Goal: Transaction & Acquisition: Book appointment/travel/reservation

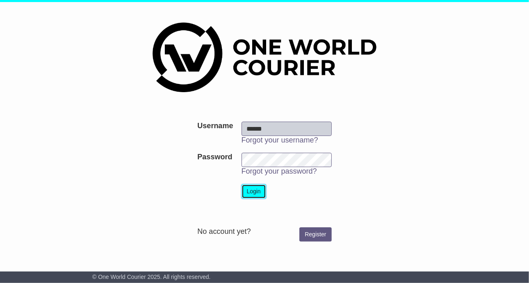
click at [254, 197] on button "Login" at bounding box center [254, 192] width 25 height 14
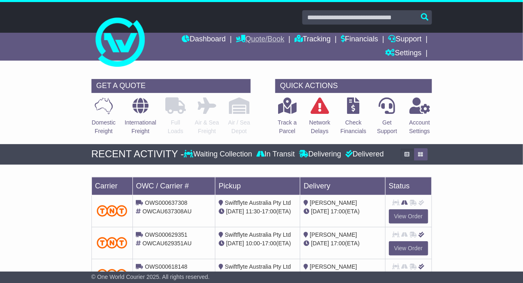
click at [263, 39] on link "Quote/Book" at bounding box center [260, 40] width 48 height 14
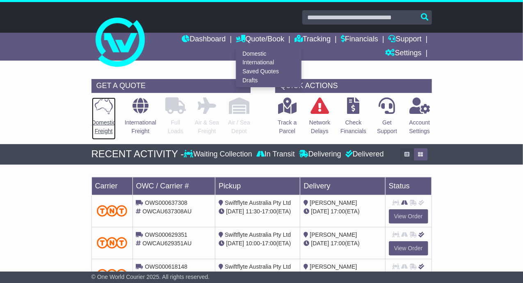
click at [103, 115] on link "Domestic Freight" at bounding box center [103, 118] width 25 height 43
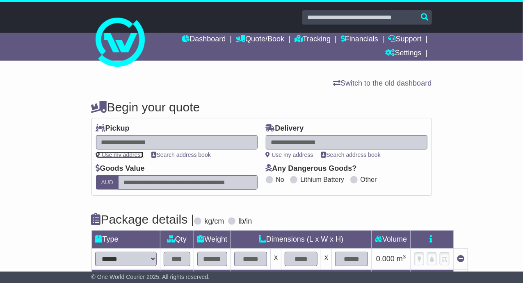
click at [117, 155] on link "Use my address" at bounding box center [120, 155] width 48 height 7
type input "**********"
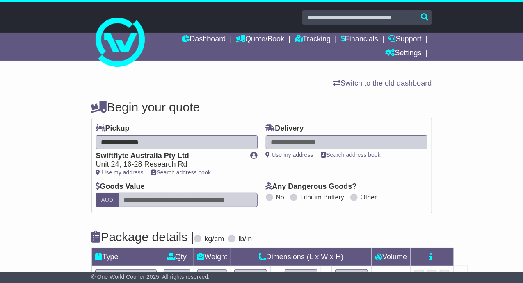
click at [300, 142] on div at bounding box center [347, 142] width 162 height 14
